Goal: Transaction & Acquisition: Purchase product/service

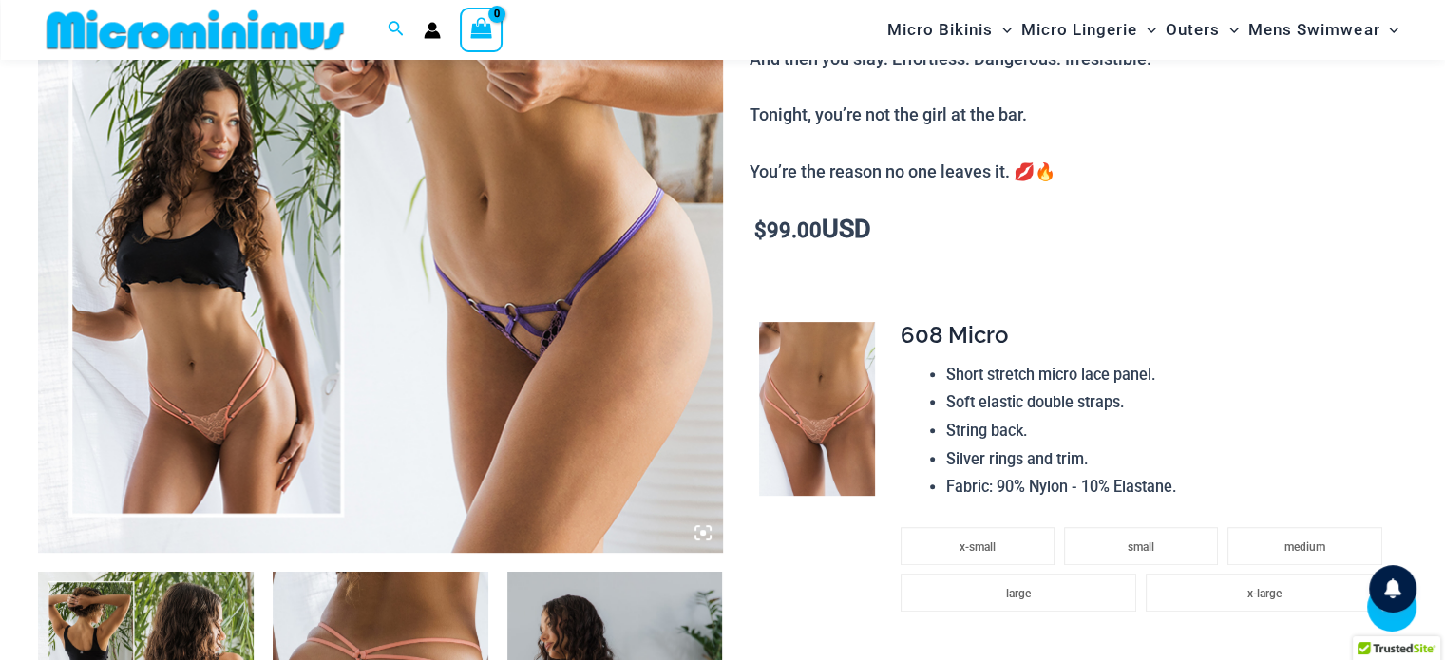
scroll to position [647, 0]
click at [209, 287] on img at bounding box center [380, 39] width 685 height 1027
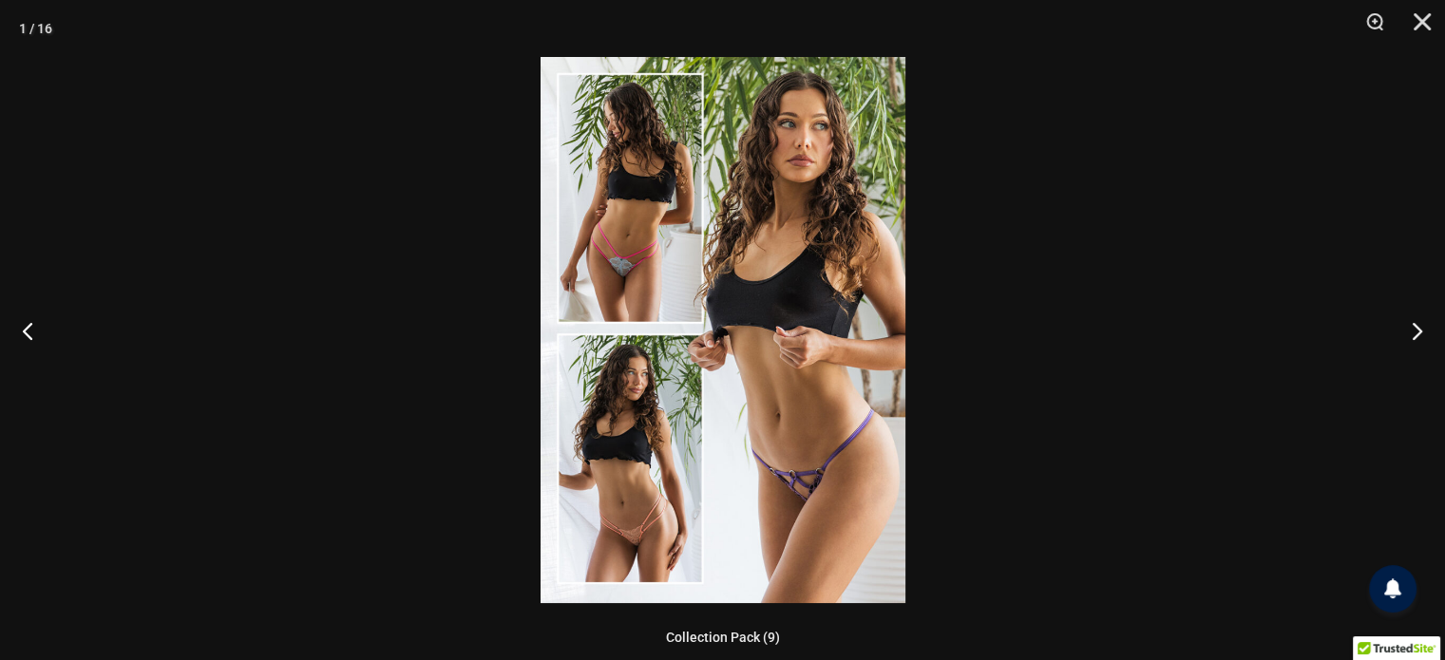
click at [209, 288] on div at bounding box center [722, 330] width 1445 height 660
click at [1402, 332] on button "Next" at bounding box center [1409, 330] width 71 height 95
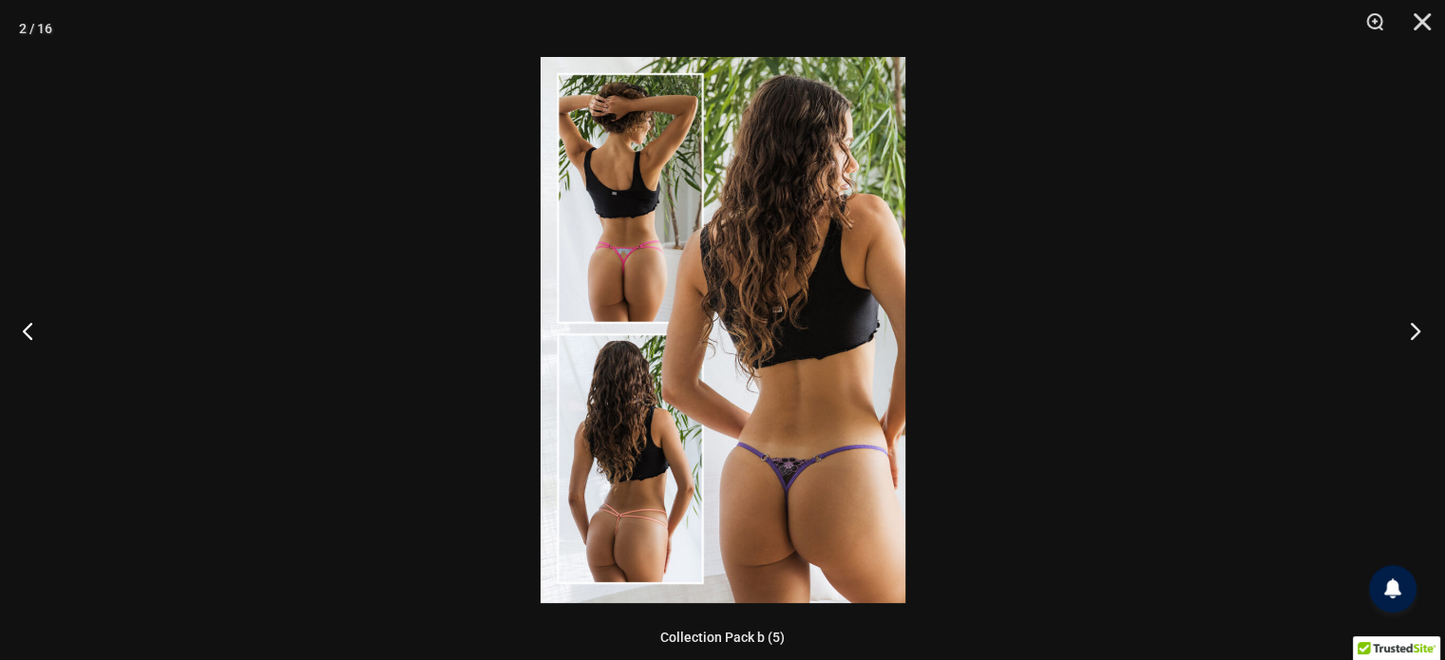
click at [1402, 332] on button "Next" at bounding box center [1409, 330] width 71 height 95
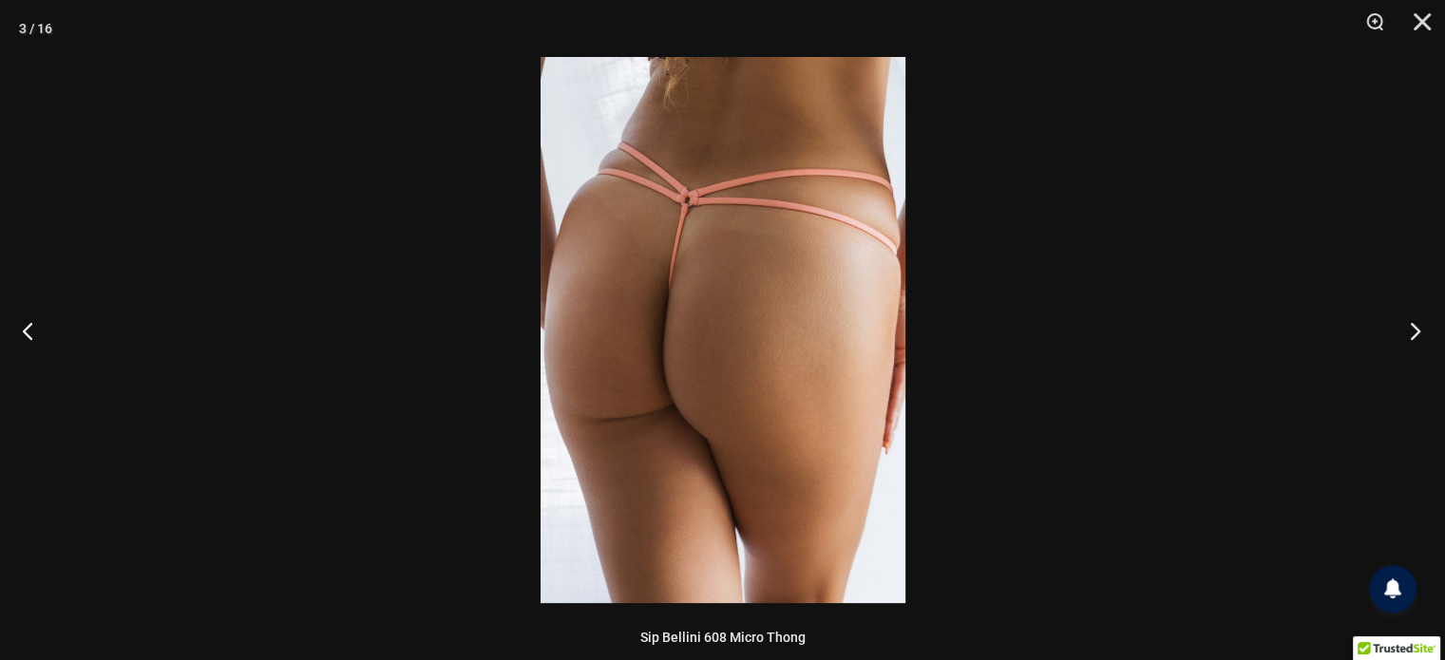
click at [1402, 332] on button "Next" at bounding box center [1409, 330] width 71 height 95
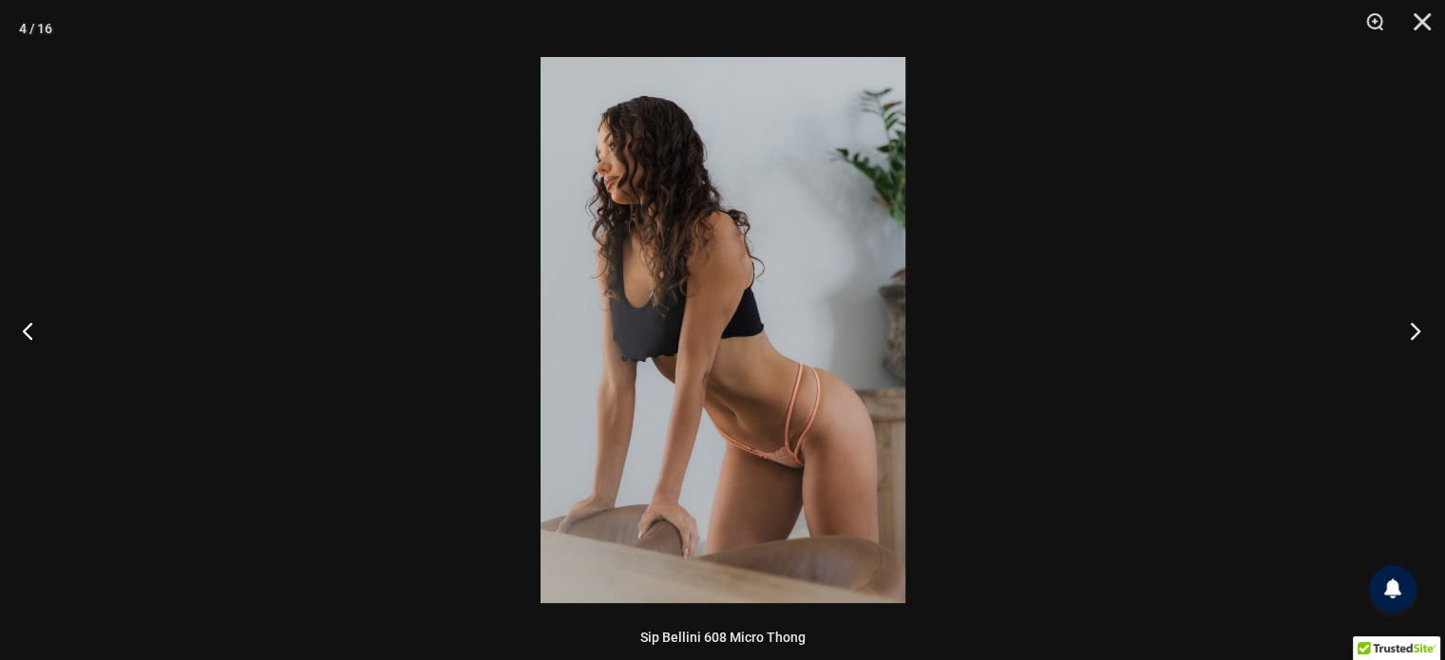
click at [1402, 332] on button "Next" at bounding box center [1409, 330] width 71 height 95
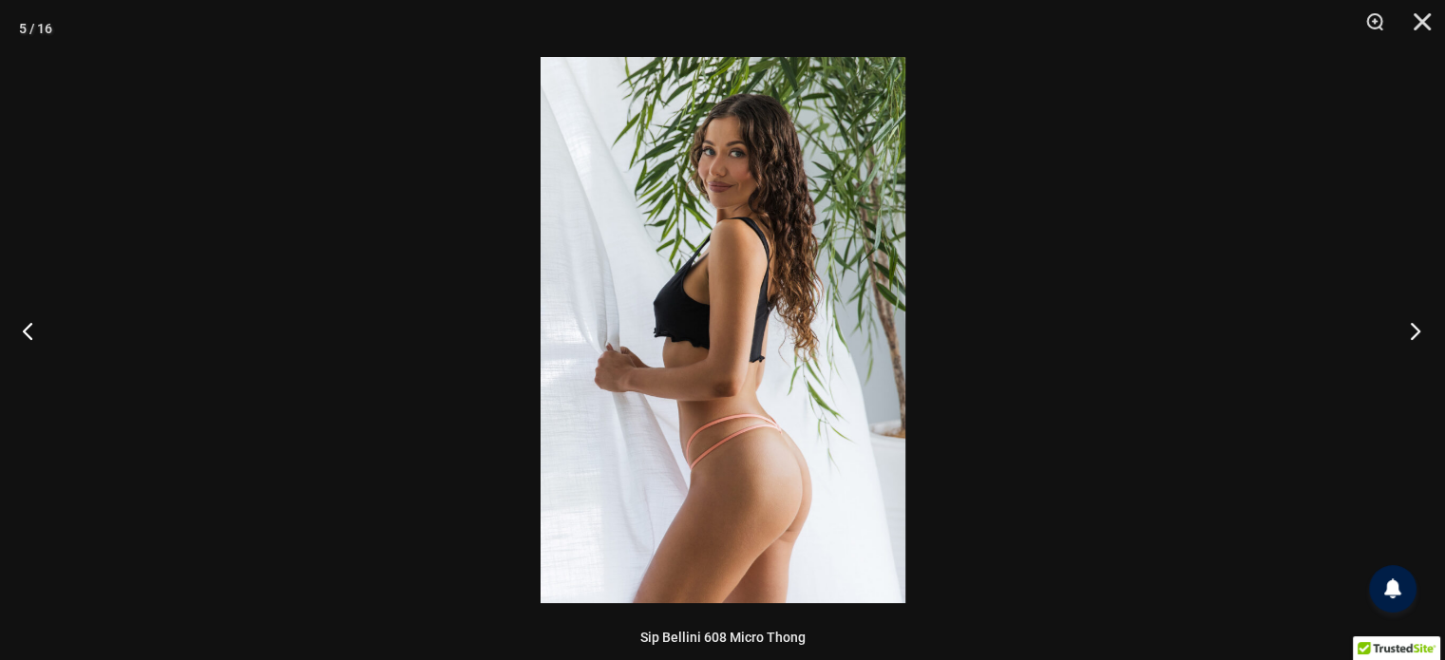
click at [1402, 332] on button "Next" at bounding box center [1409, 330] width 71 height 95
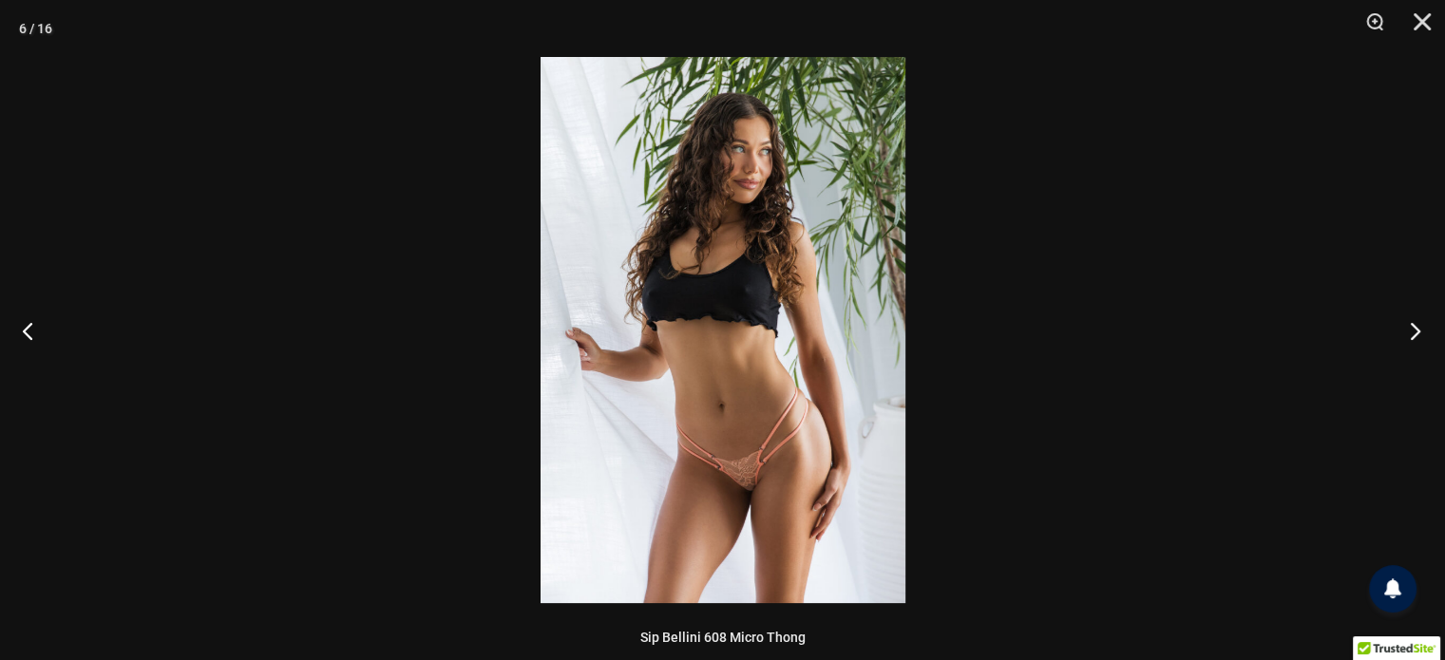
click at [1402, 332] on button "Next" at bounding box center [1409, 330] width 71 height 95
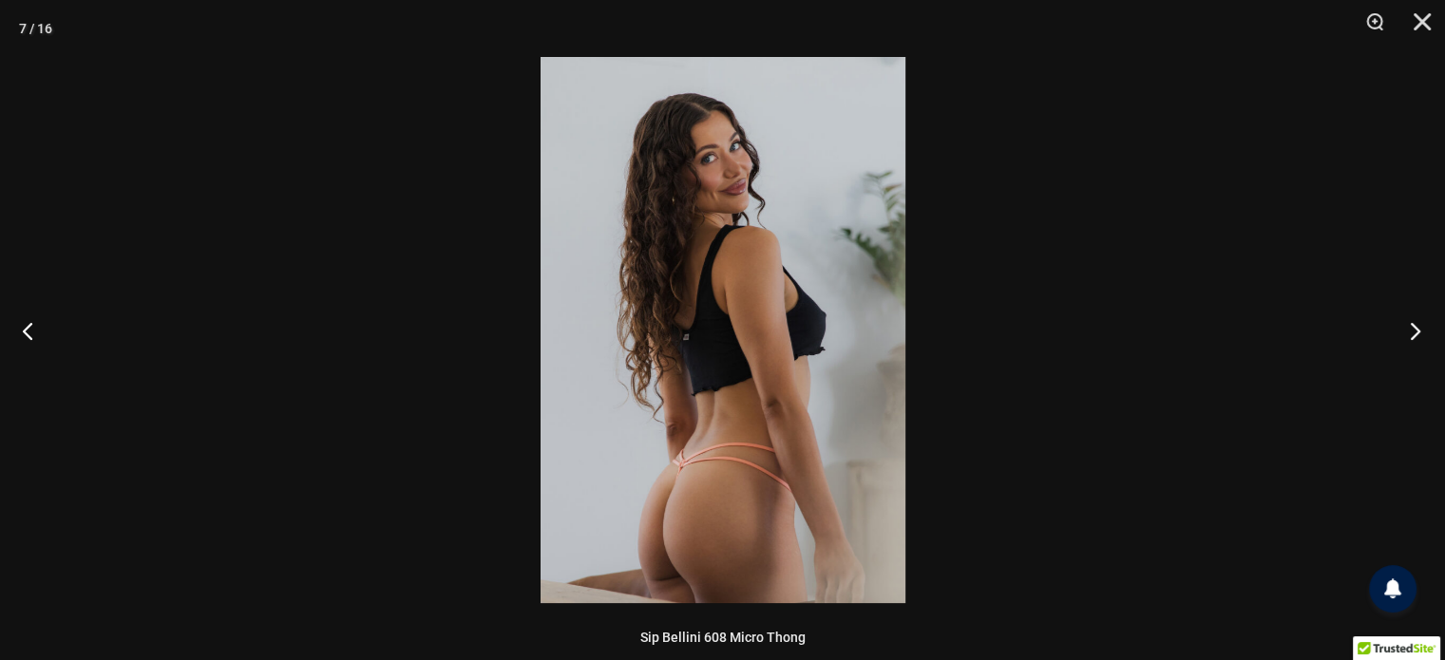
click at [1402, 332] on button "Next" at bounding box center [1409, 330] width 71 height 95
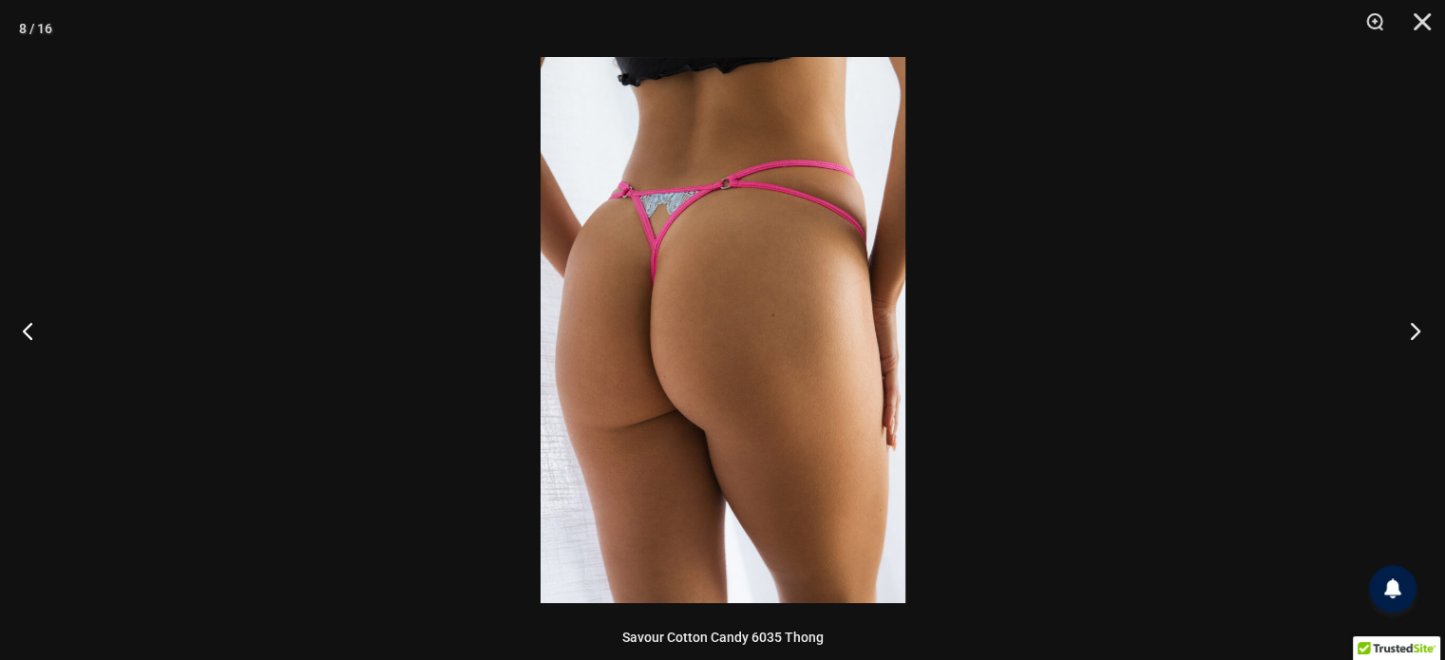
click at [1402, 332] on button "Next" at bounding box center [1409, 330] width 71 height 95
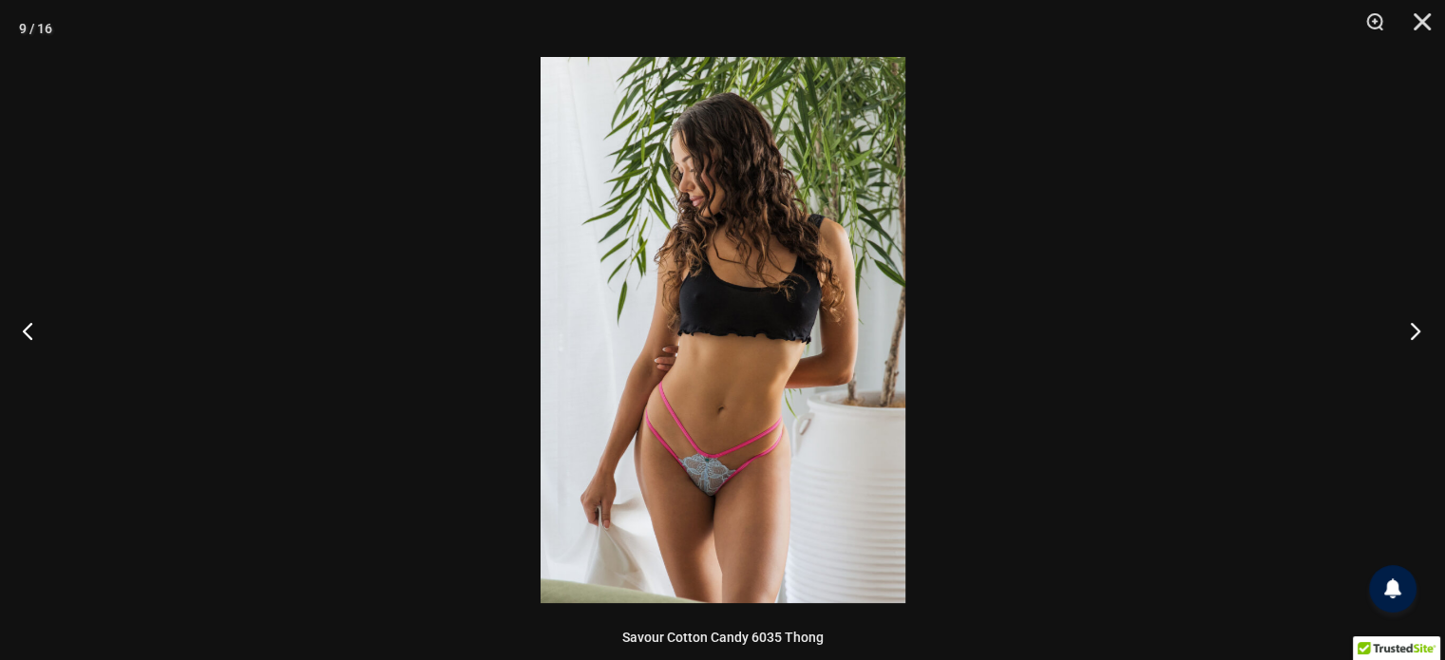
click at [1402, 332] on button "Next" at bounding box center [1409, 330] width 71 height 95
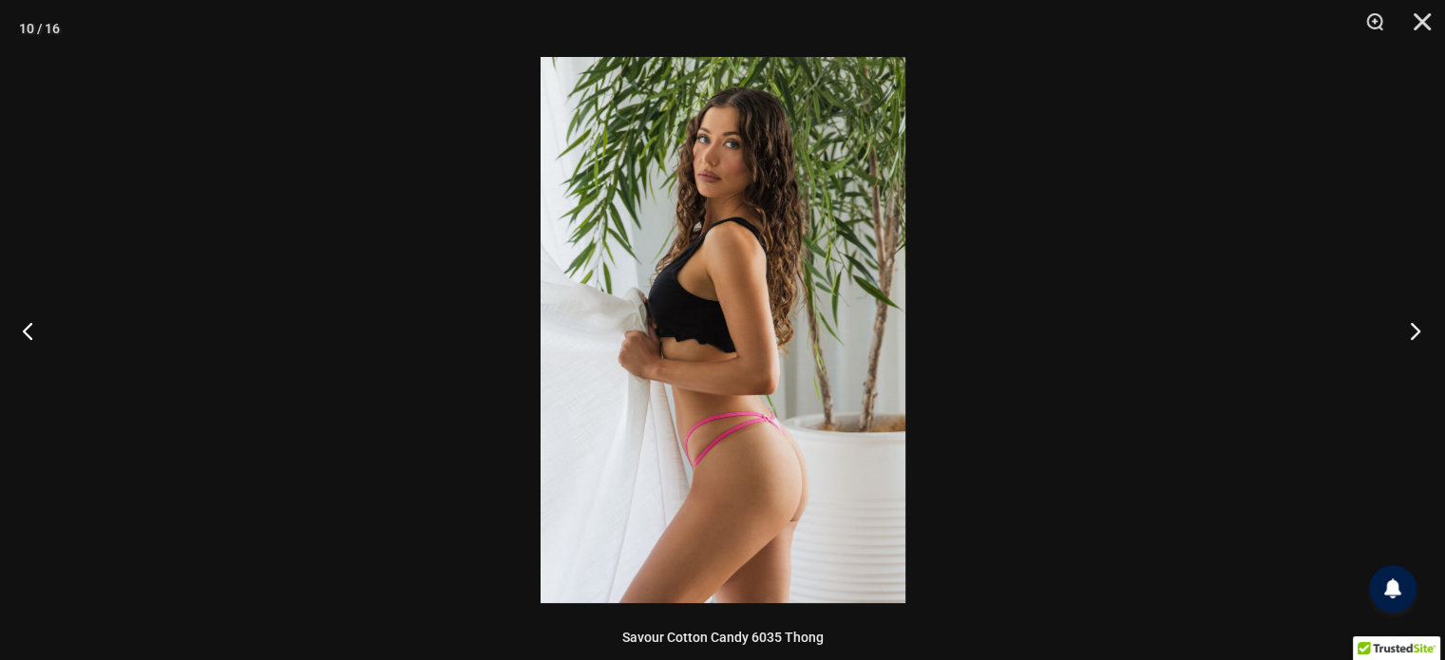
click at [1402, 332] on button "Next" at bounding box center [1409, 330] width 71 height 95
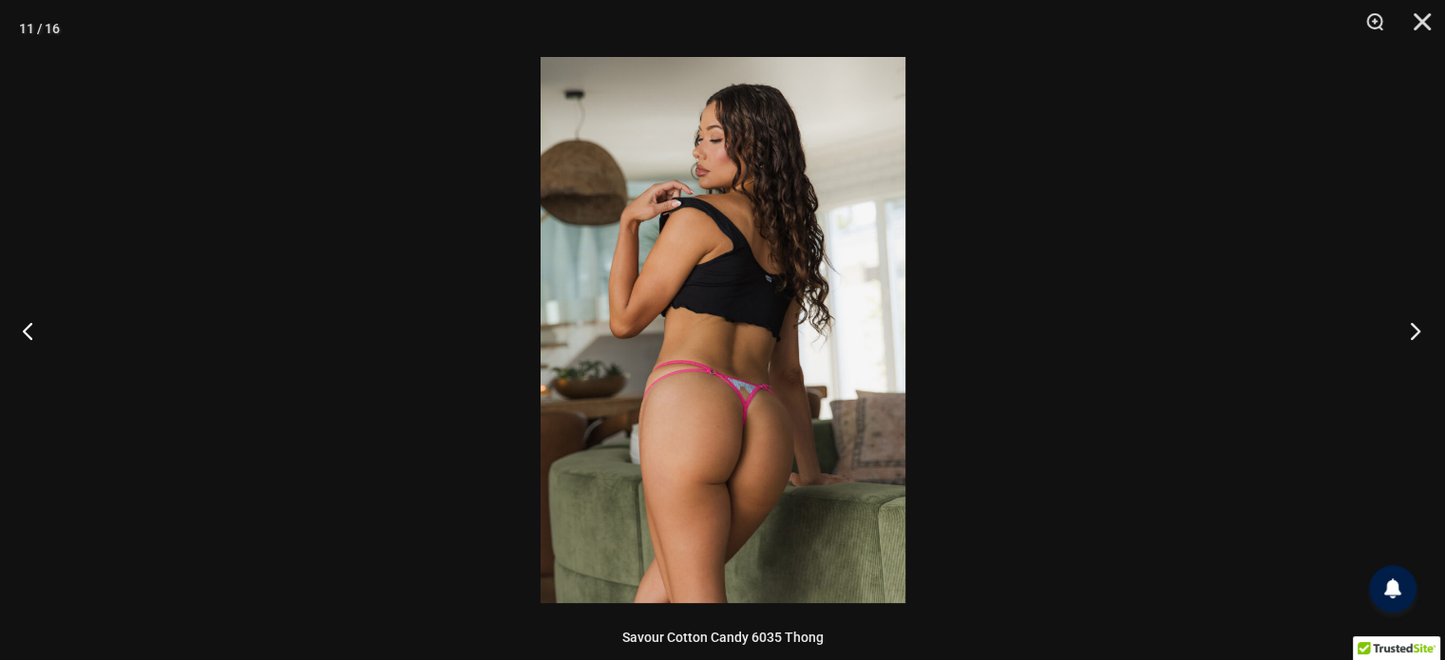
click at [1401, 332] on button "Next" at bounding box center [1409, 330] width 71 height 95
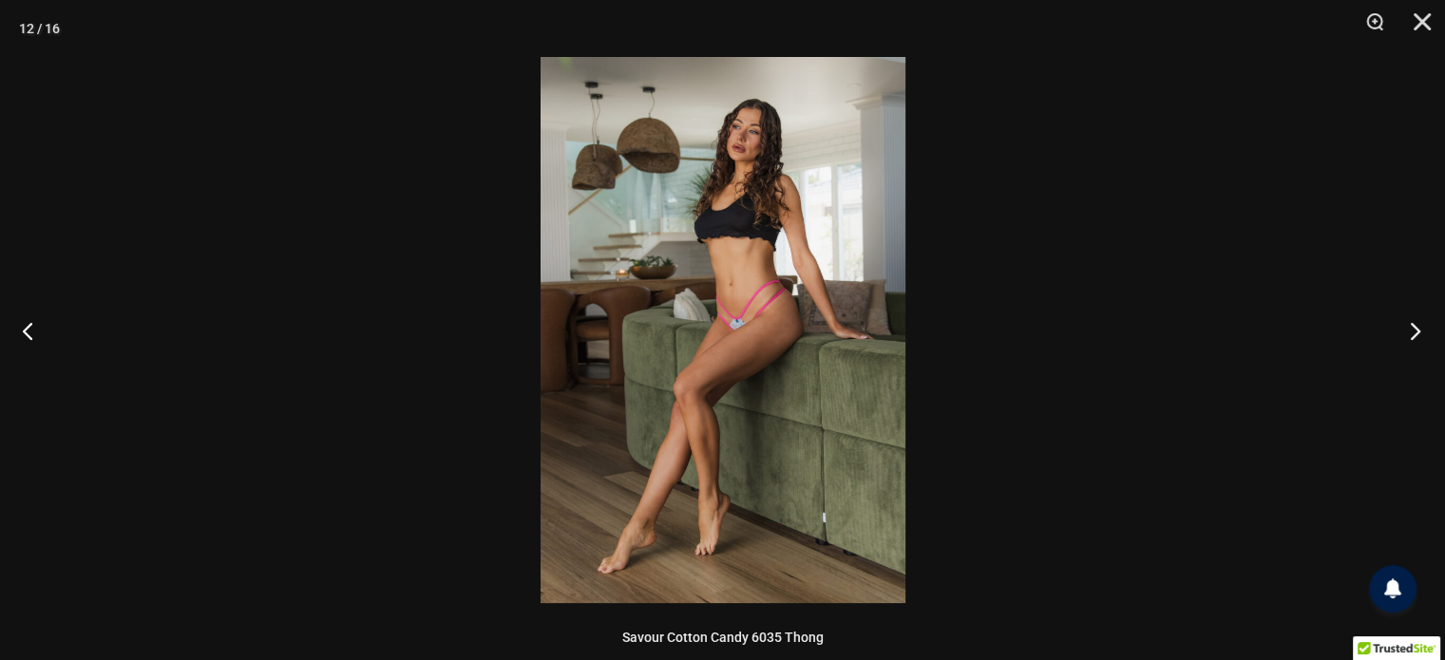
click at [1401, 332] on button "Next" at bounding box center [1409, 330] width 71 height 95
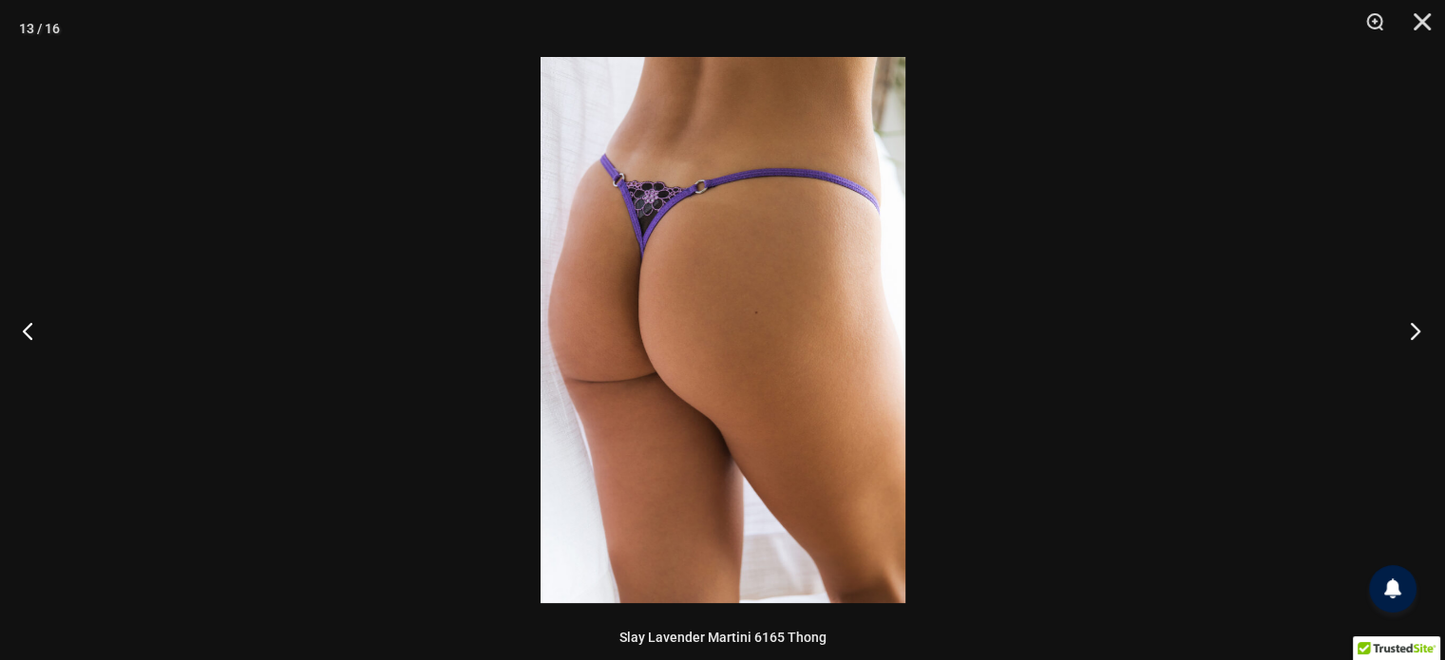
click at [1401, 332] on button "Next" at bounding box center [1409, 330] width 71 height 95
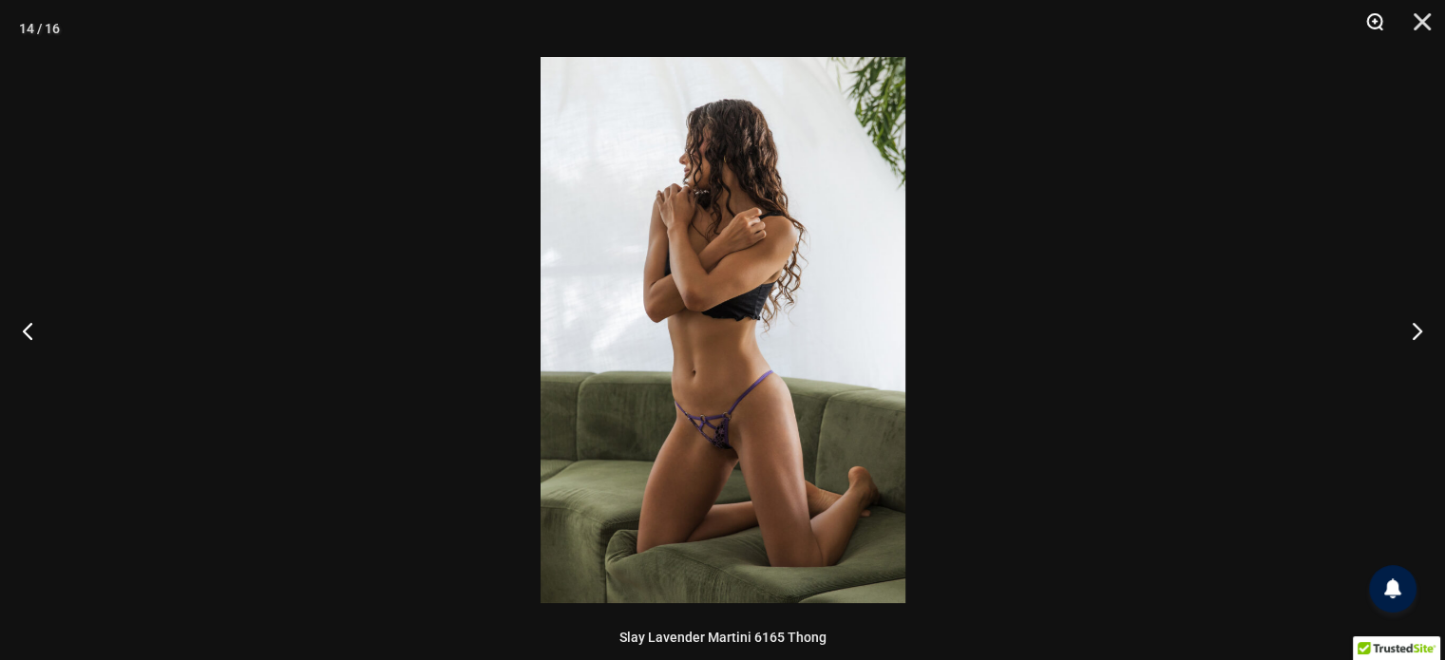
click at [1380, 18] on button "Zoom" at bounding box center [1367, 28] width 47 height 57
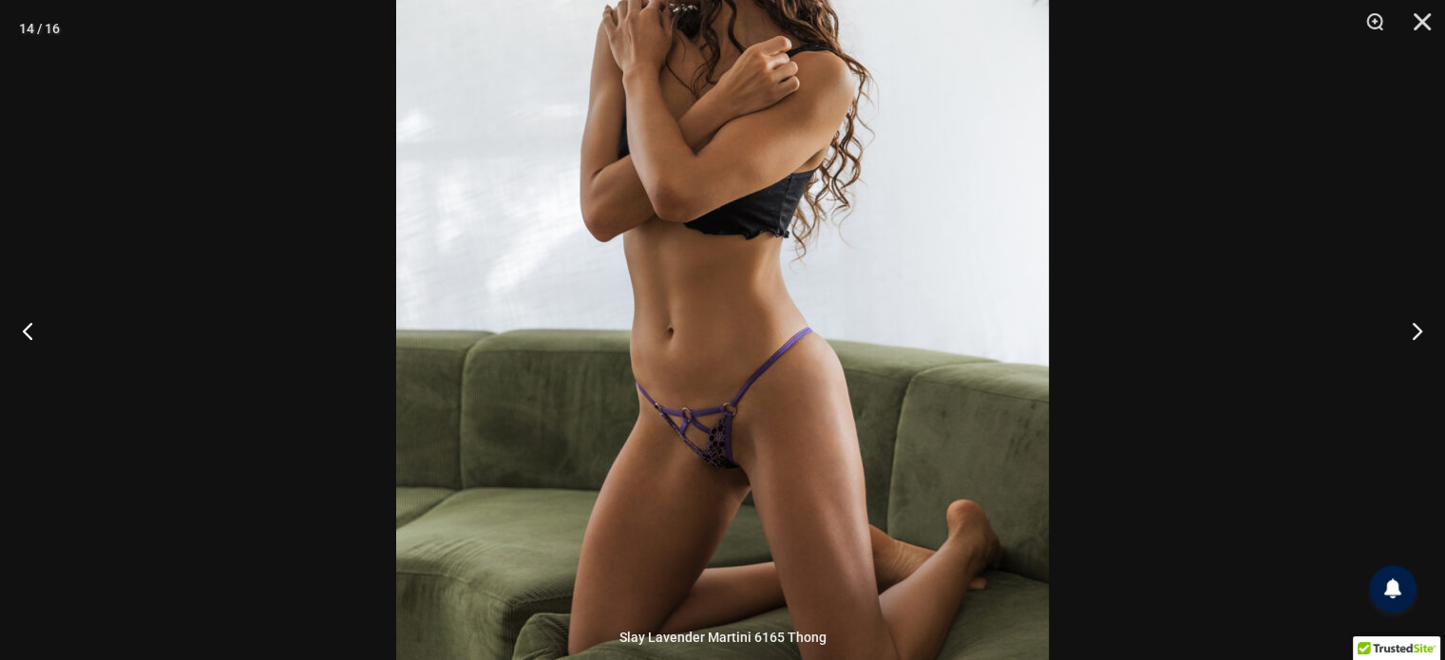
click at [985, 274] on img at bounding box center [722, 255] width 653 height 978
click at [1414, 329] on button "Next" at bounding box center [1409, 330] width 71 height 95
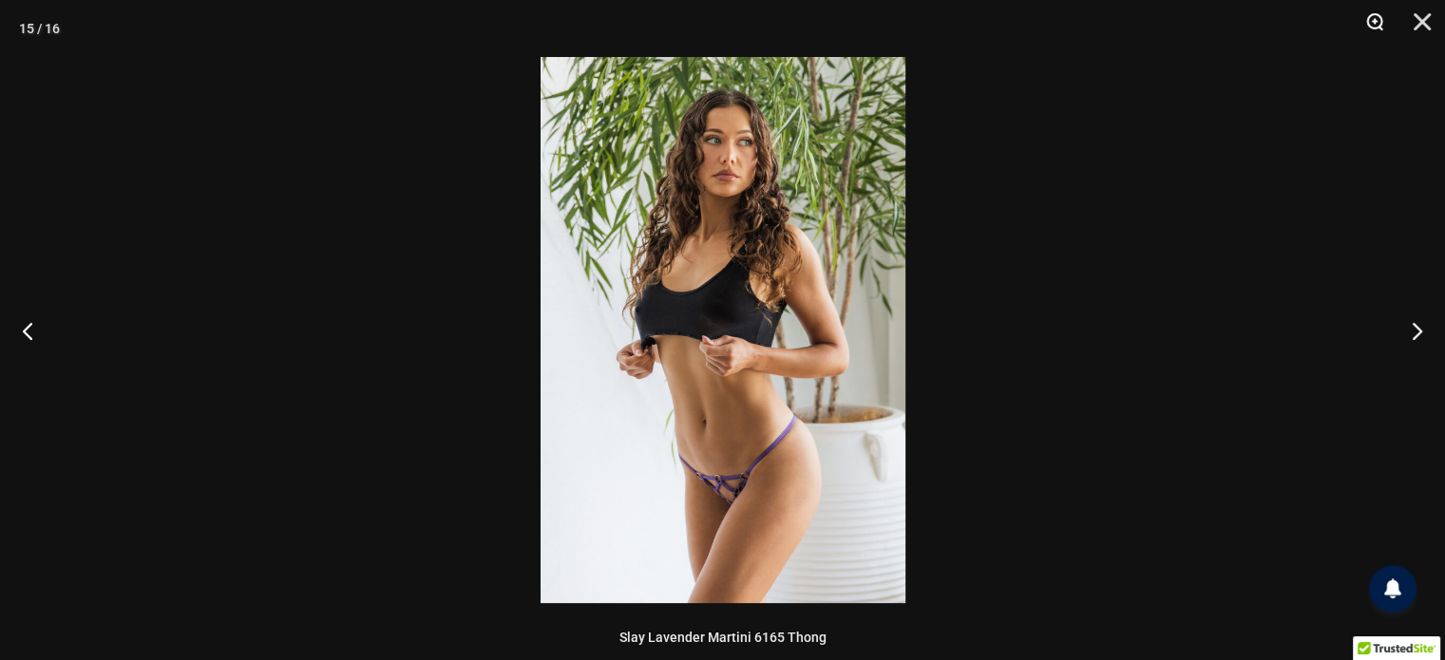
click at [1368, 19] on button "Zoom" at bounding box center [1367, 28] width 47 height 57
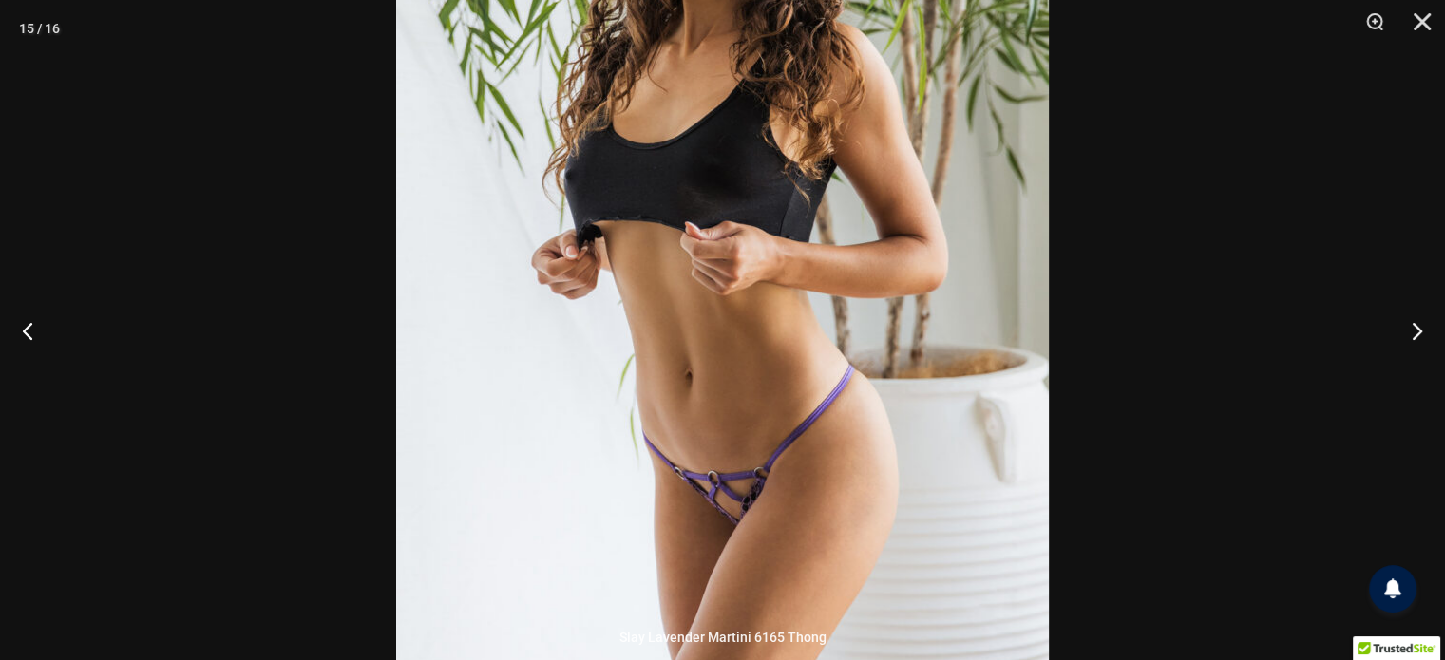
click at [1124, 253] on div at bounding box center [722, 330] width 1445 height 660
click at [1411, 323] on button "Next" at bounding box center [1409, 330] width 71 height 95
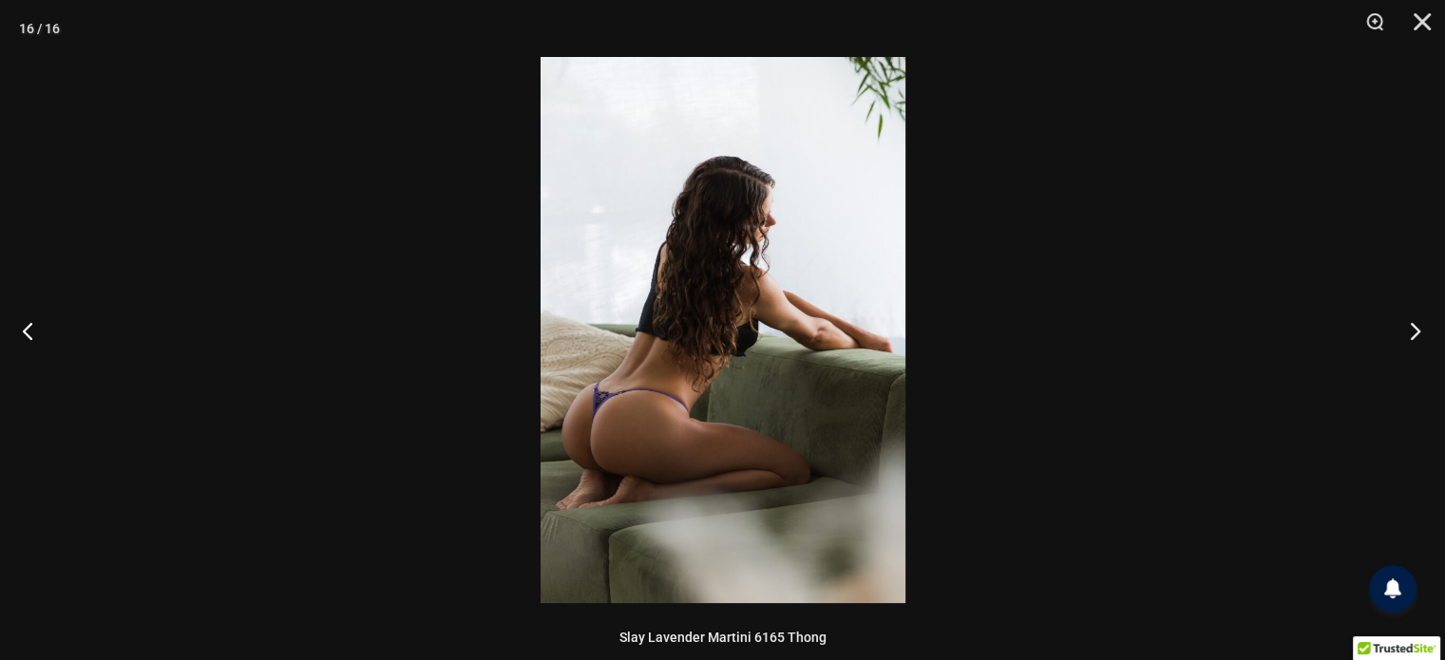
click at [1411, 323] on button "Next" at bounding box center [1409, 330] width 71 height 95
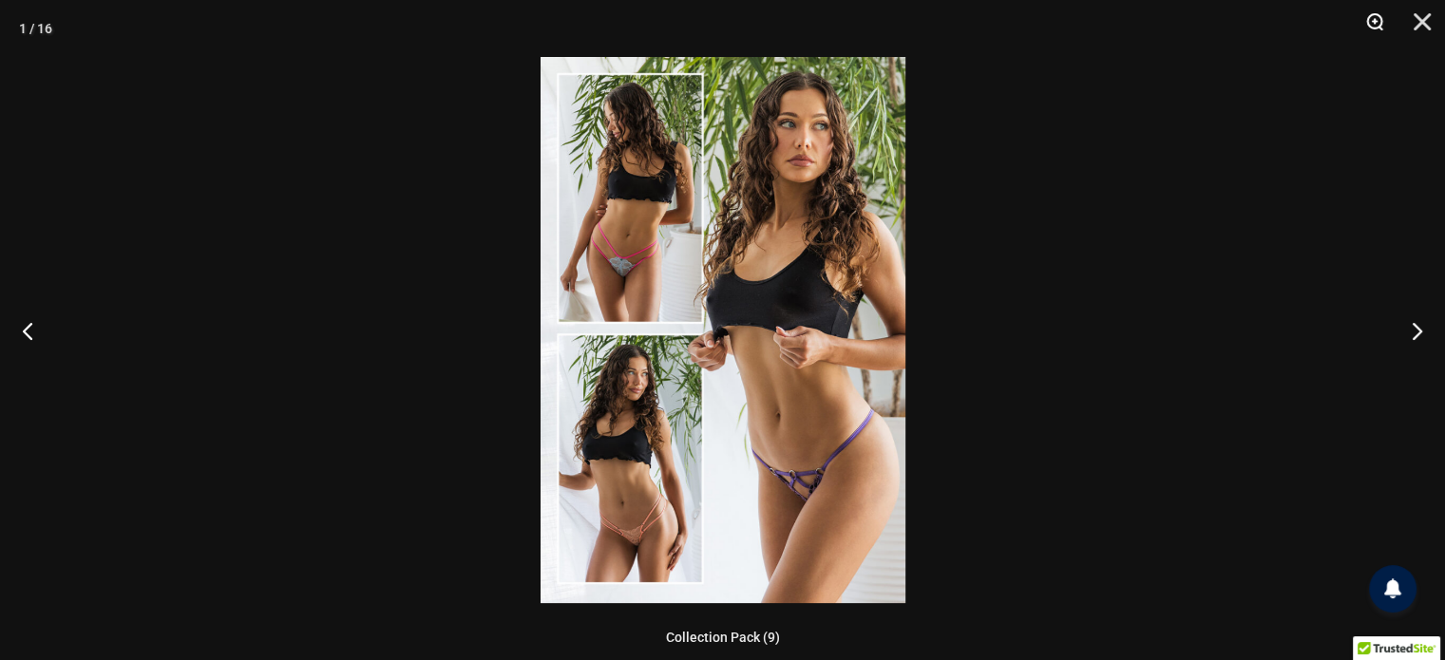
click at [1382, 22] on button "Zoom" at bounding box center [1367, 28] width 47 height 57
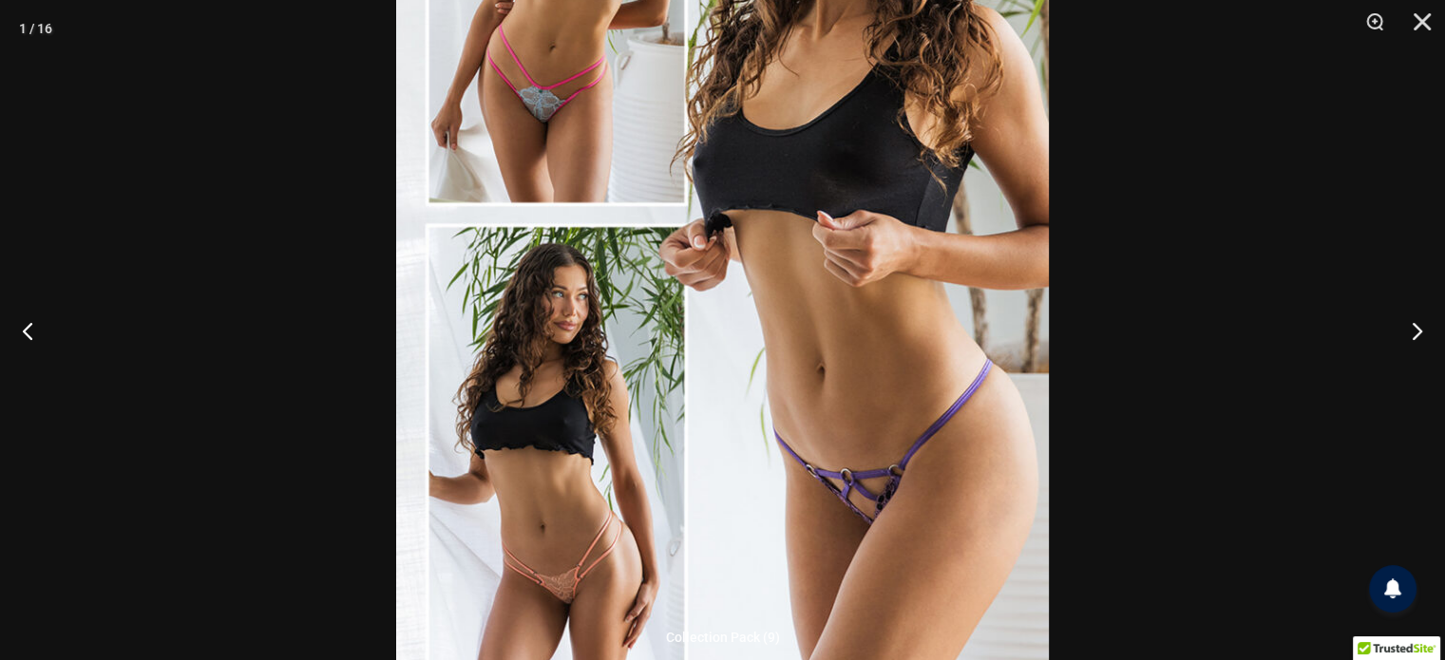
click at [1117, 257] on div at bounding box center [722, 330] width 1445 height 660
click at [1424, 18] on button "Close" at bounding box center [1415, 28] width 47 height 57
